Goal: Task Accomplishment & Management: Manage account settings

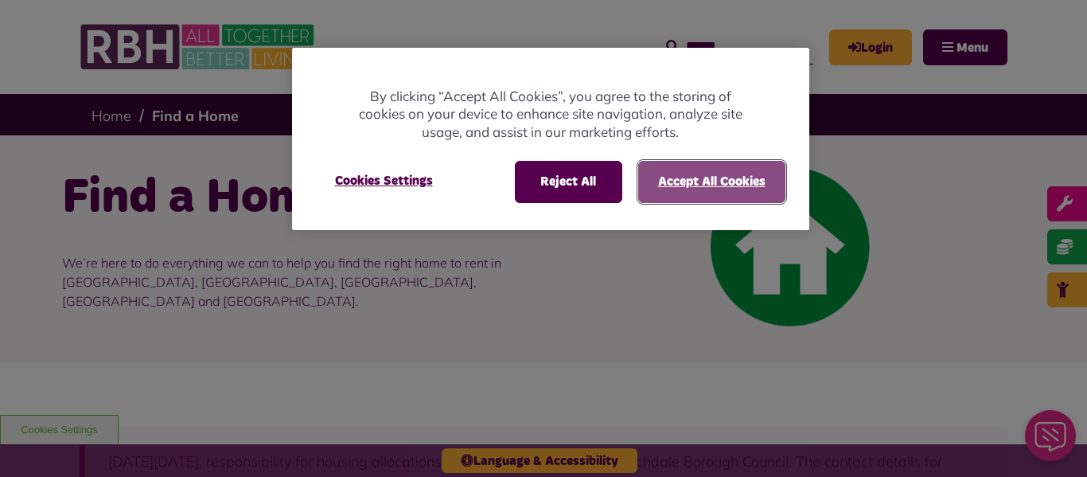
click at [711, 181] on button "Accept All Cookies" at bounding box center [711, 181] width 147 height 41
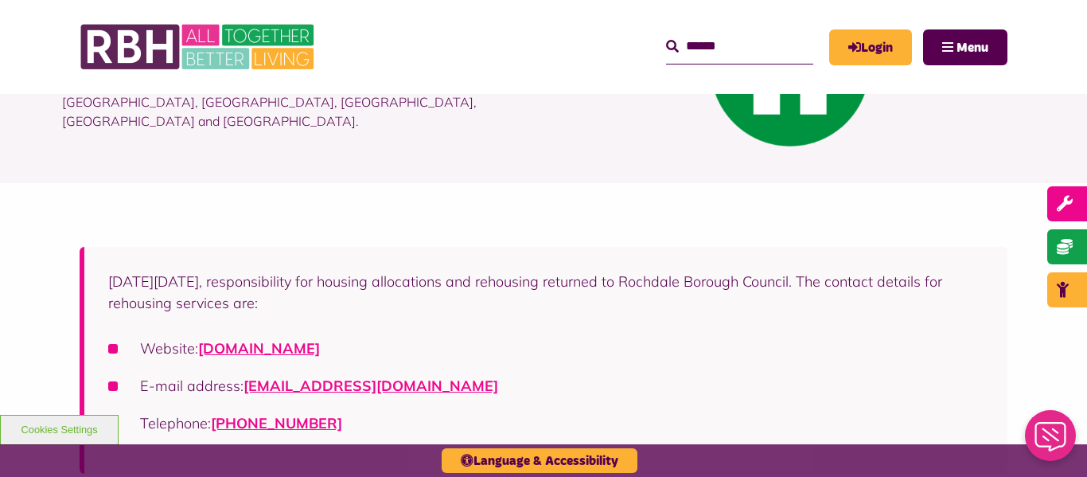
scroll to position [127, 0]
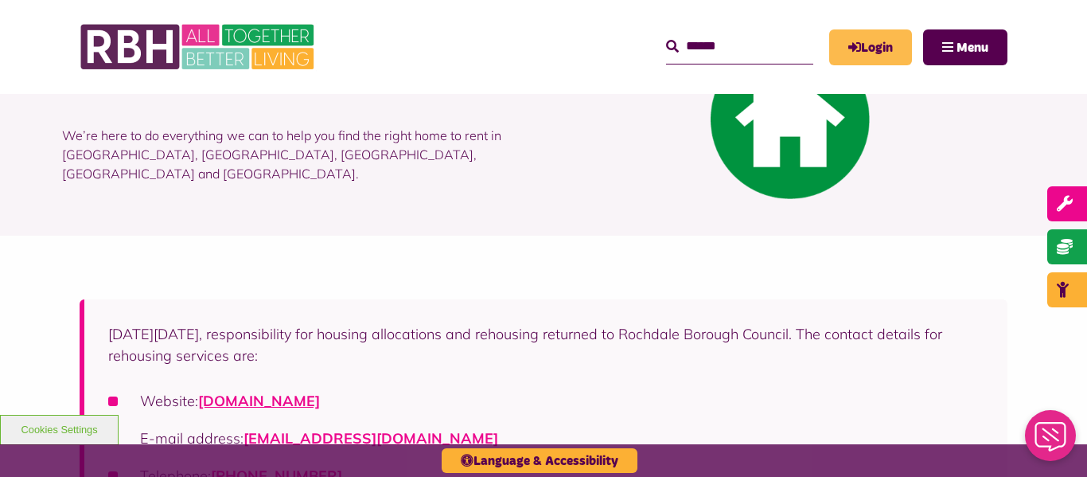
click at [897, 47] on link "Login" at bounding box center [870, 47] width 83 height 36
click at [861, 42] on link "Login" at bounding box center [870, 47] width 83 height 36
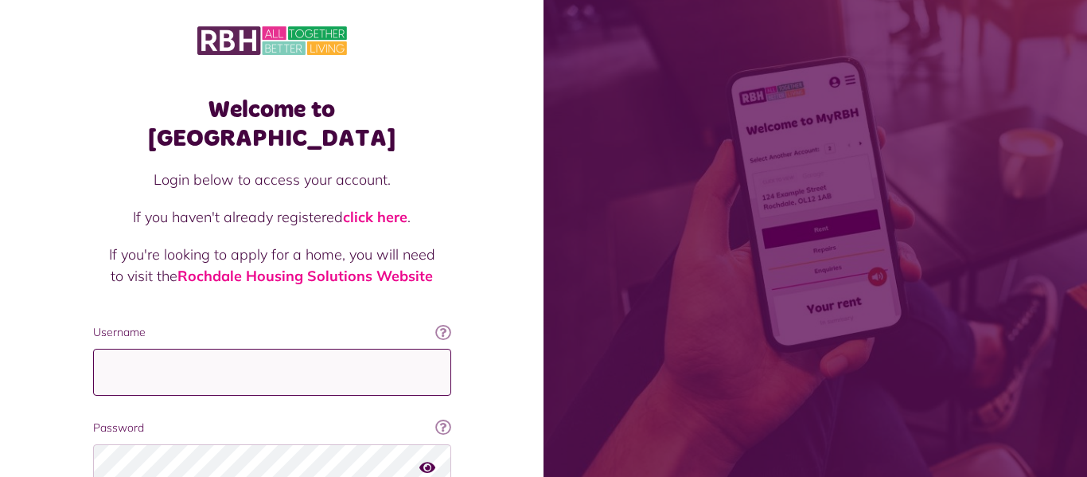
click at [187, 349] on input "Username" at bounding box center [272, 372] width 358 height 47
